Goal: Task Accomplishment & Management: Manage account settings

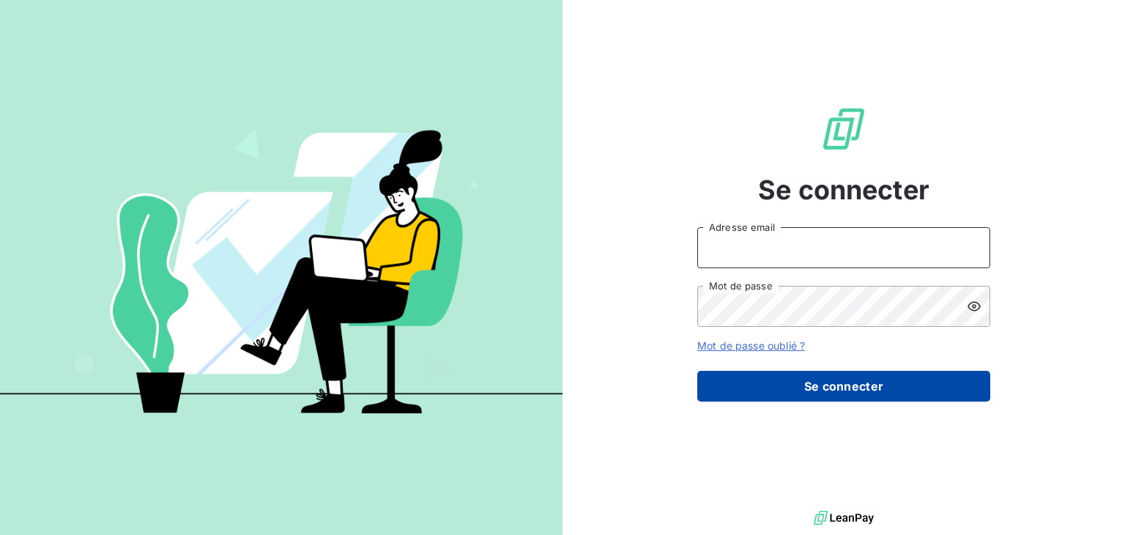
type input "assistante-compta-clients@copytop.com"
click at [873, 394] on button "Se connecter" at bounding box center [843, 386] width 293 height 31
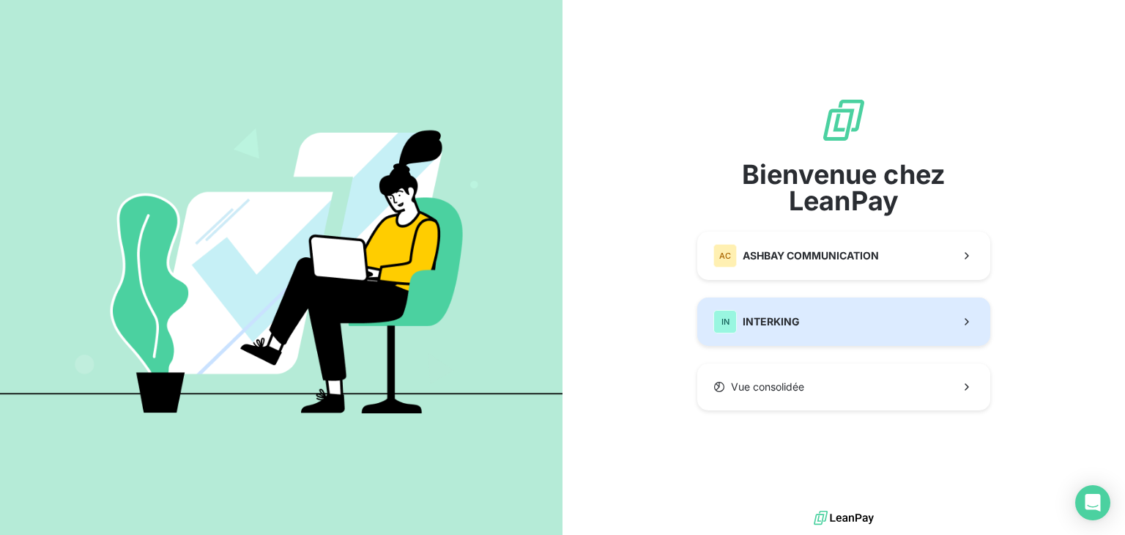
click at [836, 320] on button "IN INTERKING" at bounding box center [843, 321] width 293 height 48
